Goal: Task Accomplishment & Management: Manage account settings

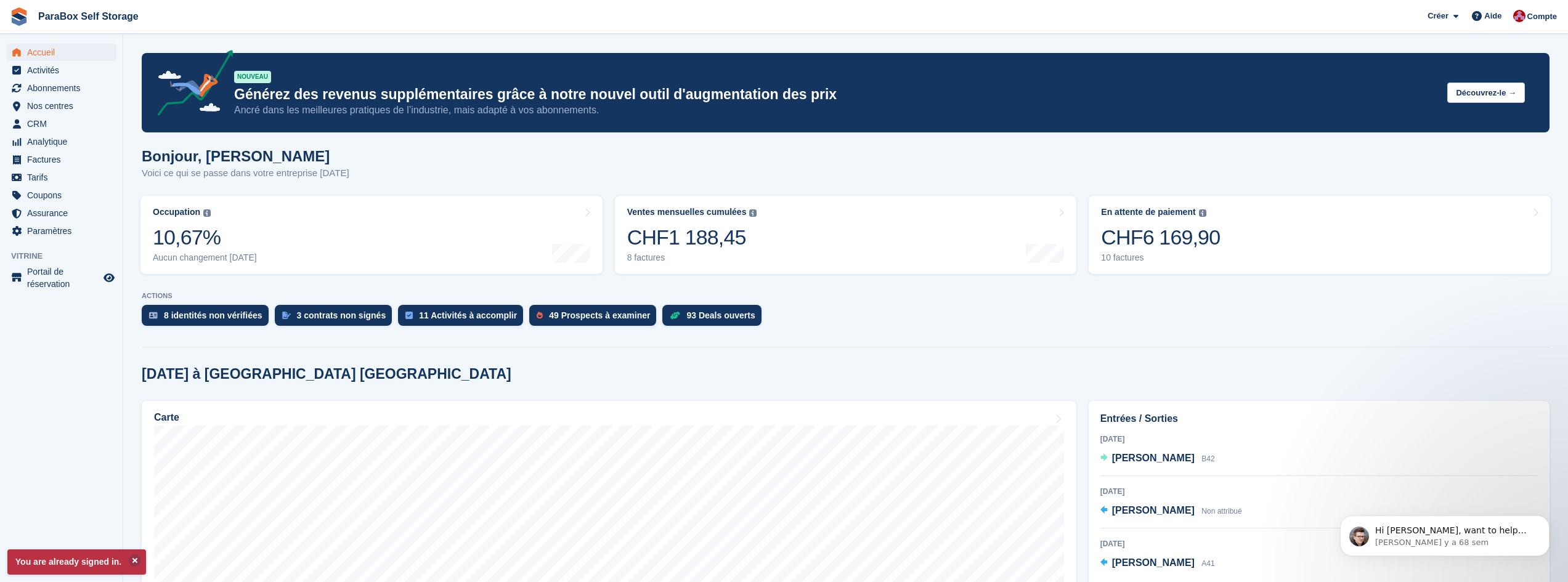
drag, startPoint x: 393, startPoint y: 173, endPoint x: 139, endPoint y: 139, distance: 256.3
click at [180, 155] on h1 "Bonjour, [PERSON_NAME]" at bounding box center [245, 156] width 208 height 17
click at [46, 161] on span "Factures" at bounding box center [64, 160] width 74 height 17
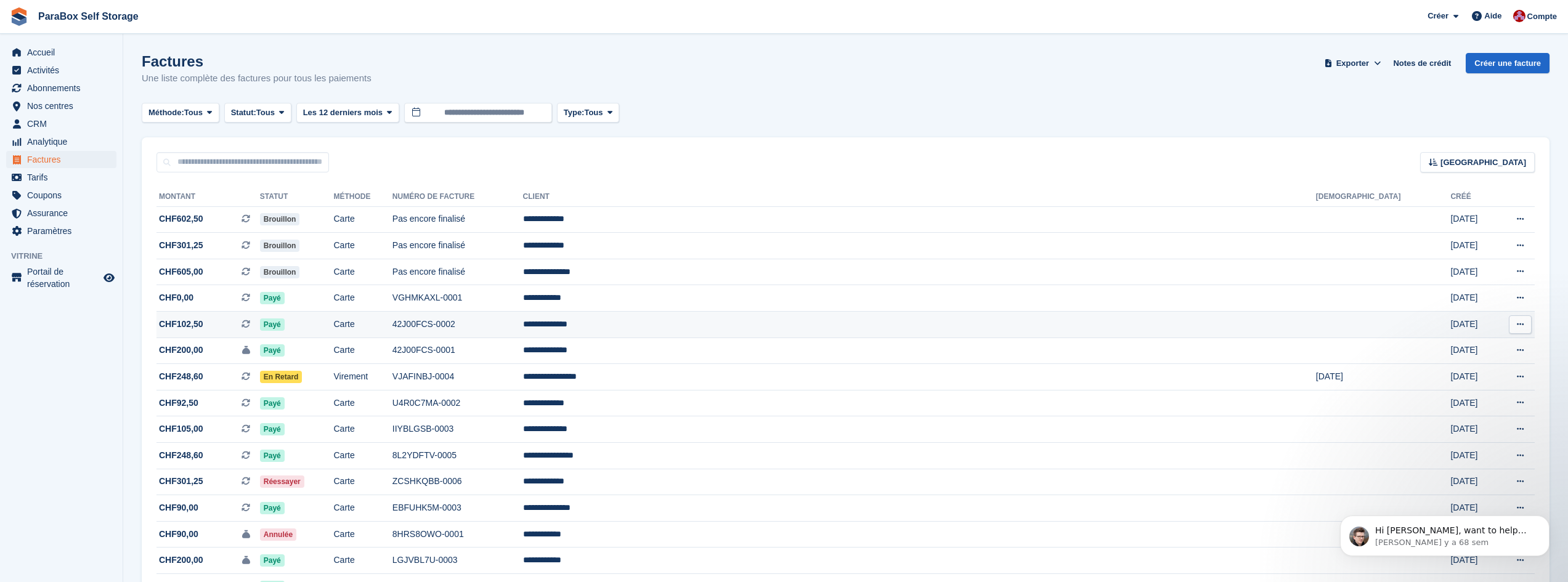
click at [260, 329] on span "CHF102,50 Il s'agit d'une facture d'abonnement récurrente." at bounding box center [208, 324] width 103 height 13
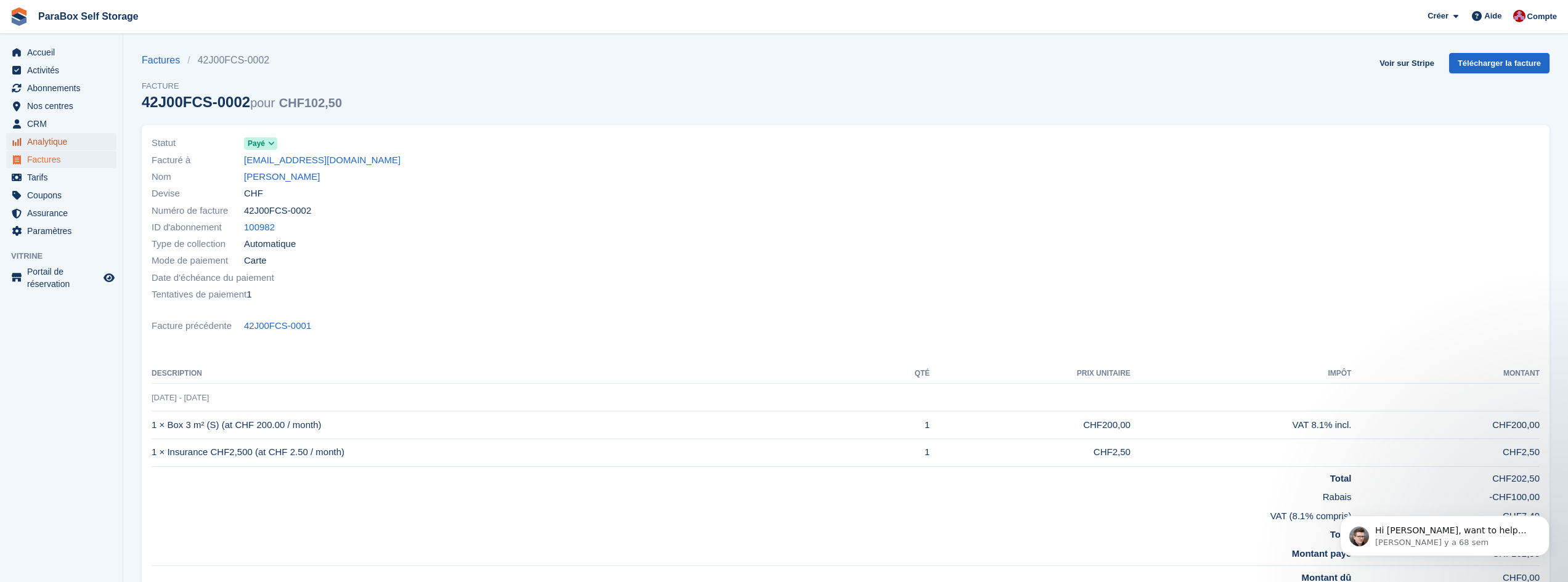
click at [56, 146] on span "Analytique" at bounding box center [64, 141] width 74 height 17
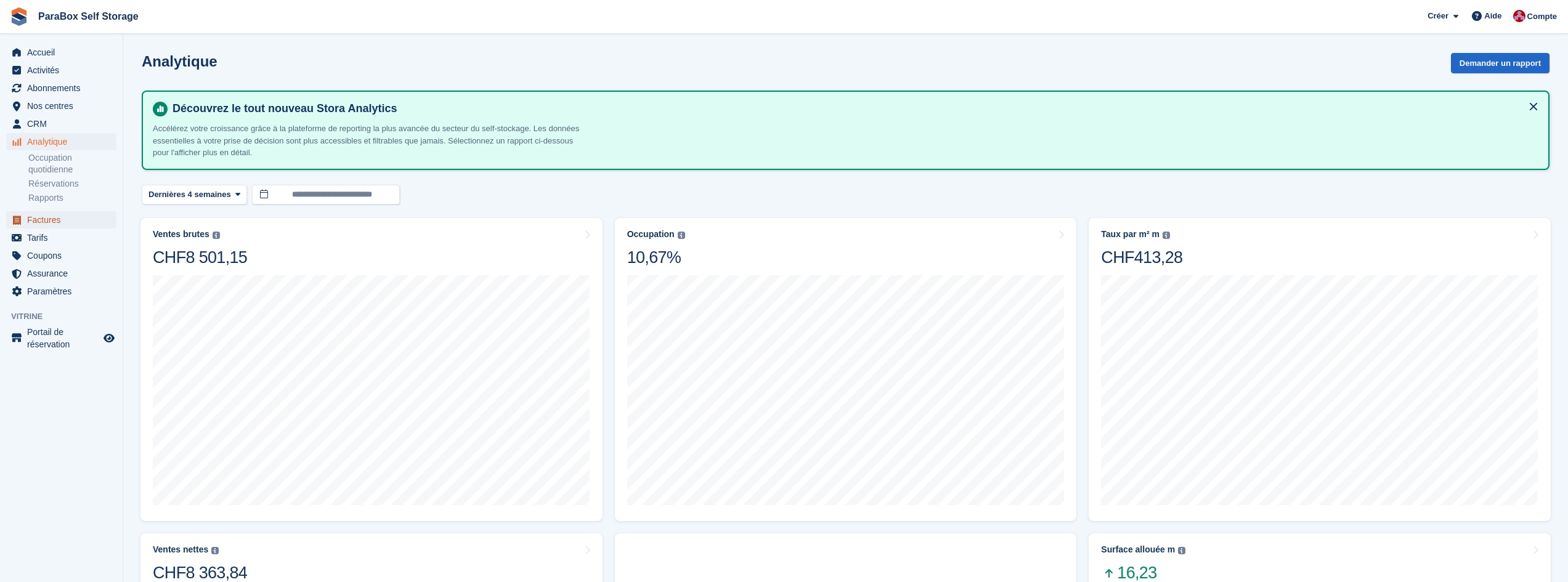
click at [50, 221] on span "Factures" at bounding box center [64, 220] width 74 height 17
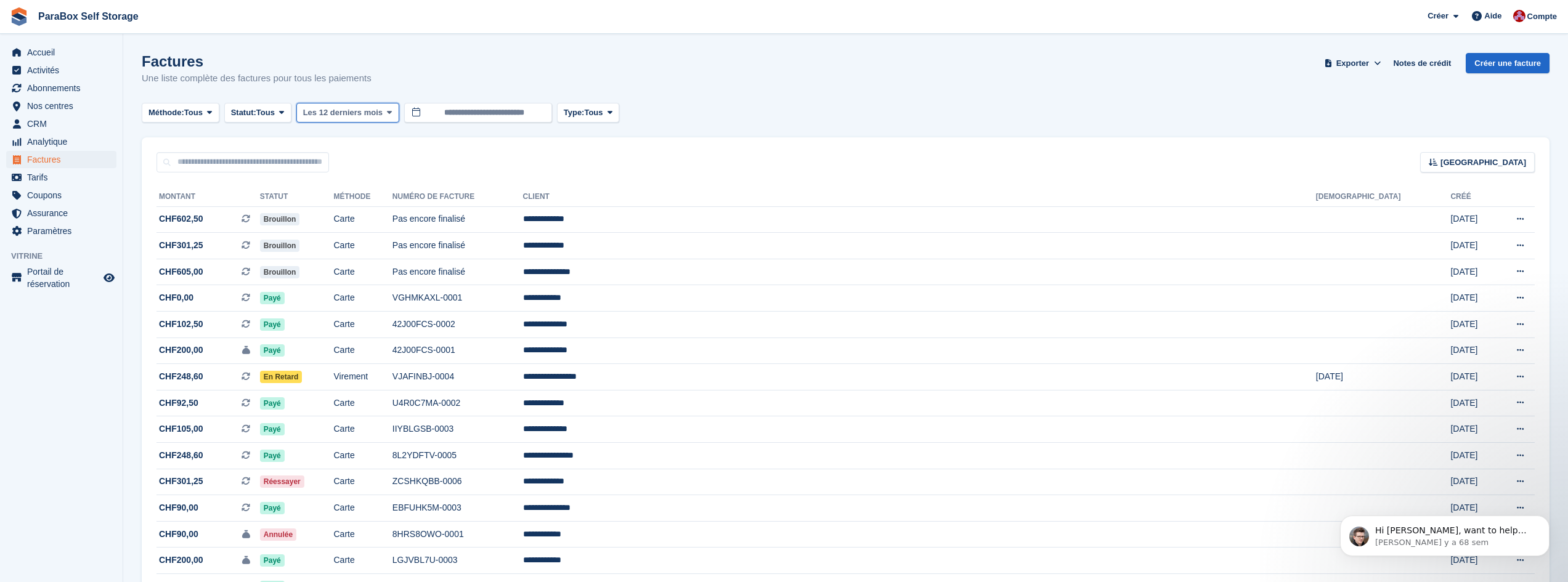
click at [331, 115] on span "Les 12 derniers mois" at bounding box center [343, 113] width 80 height 12
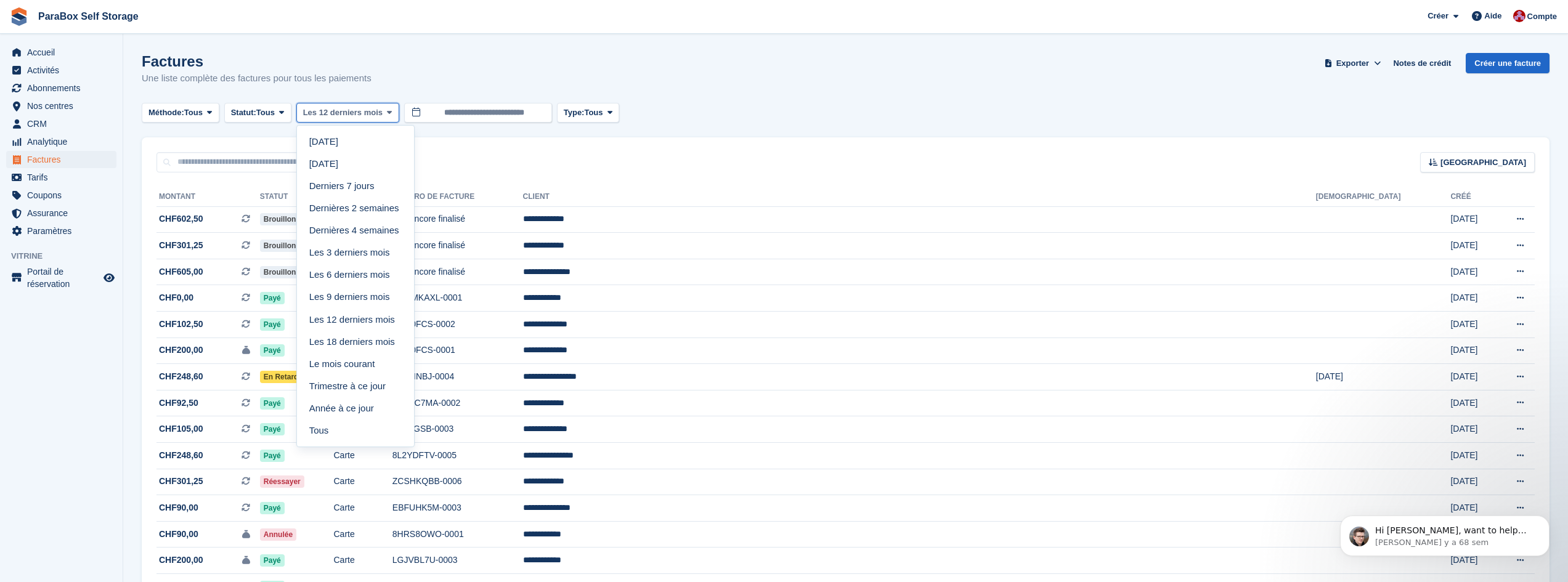
click at [331, 115] on span "Les 12 derniers mois" at bounding box center [343, 113] width 80 height 12
